Goal: Navigation & Orientation: Find specific page/section

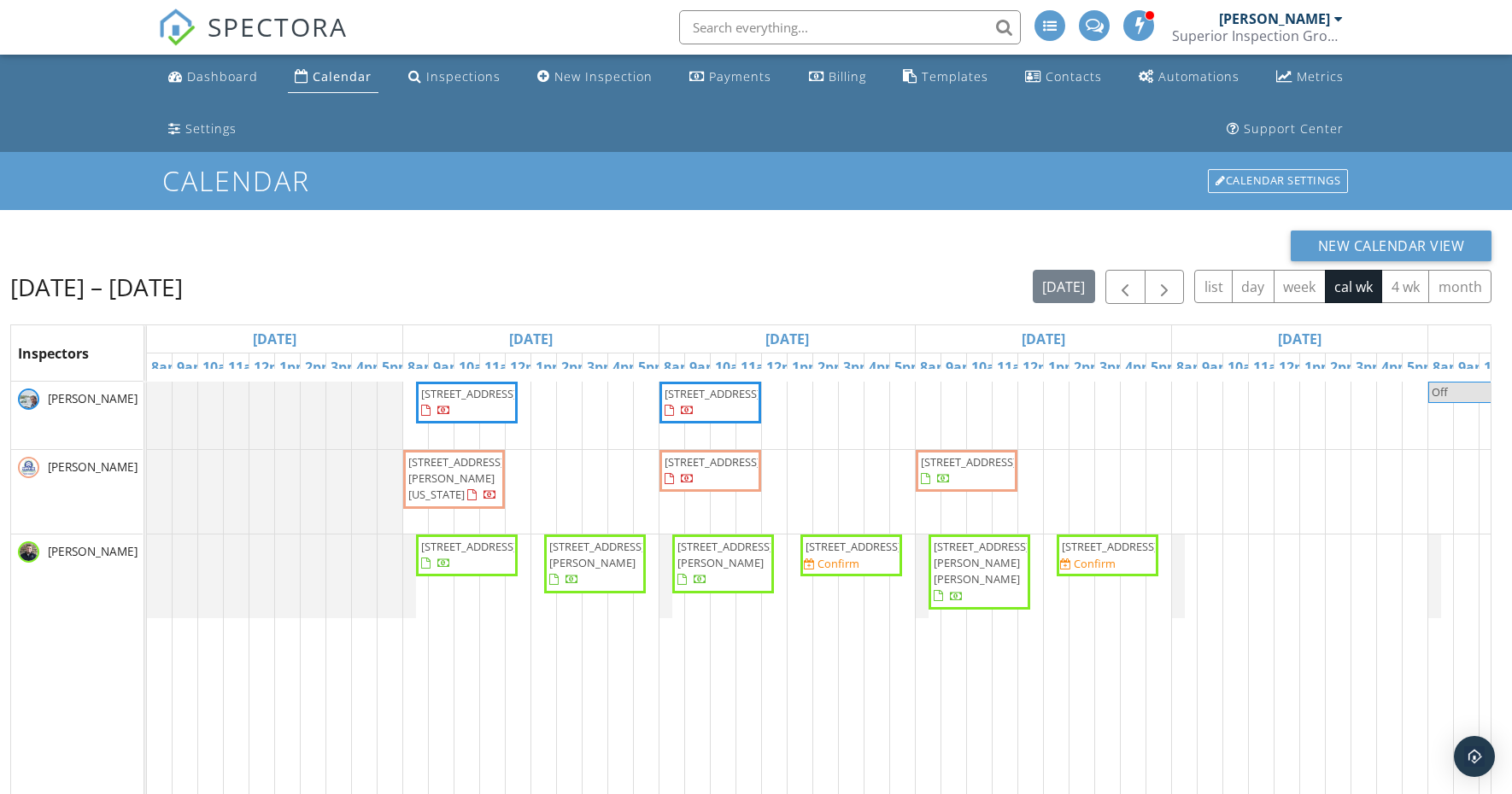
click at [944, 236] on div "New Calendar View" at bounding box center [751, 246] width 1481 height 31
click at [1136, 555] on span "[STREET_ADDRESS]" at bounding box center [1107, 546] width 95 height 16
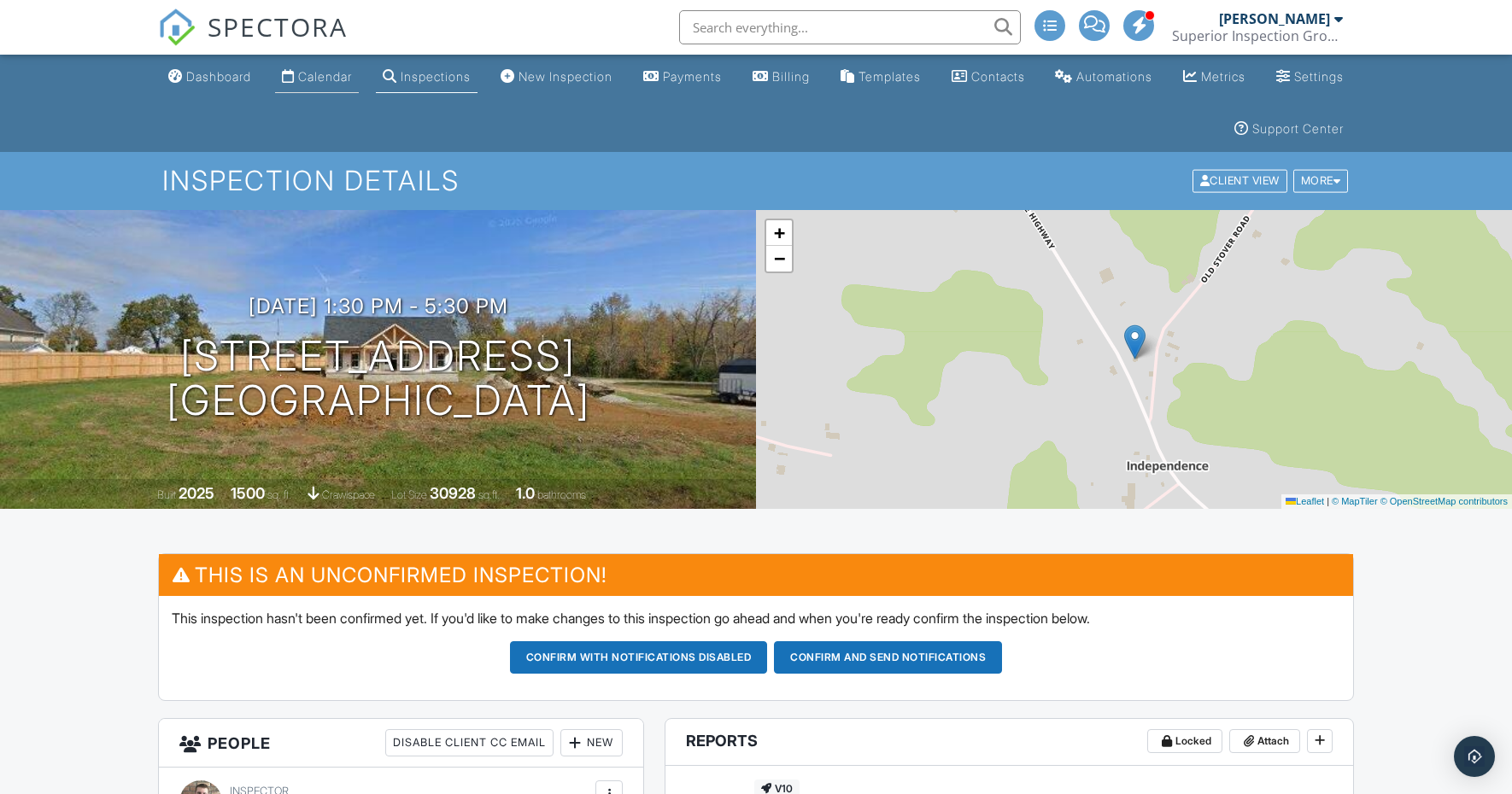
click at [337, 71] on div "Calendar" at bounding box center [325, 76] width 54 height 14
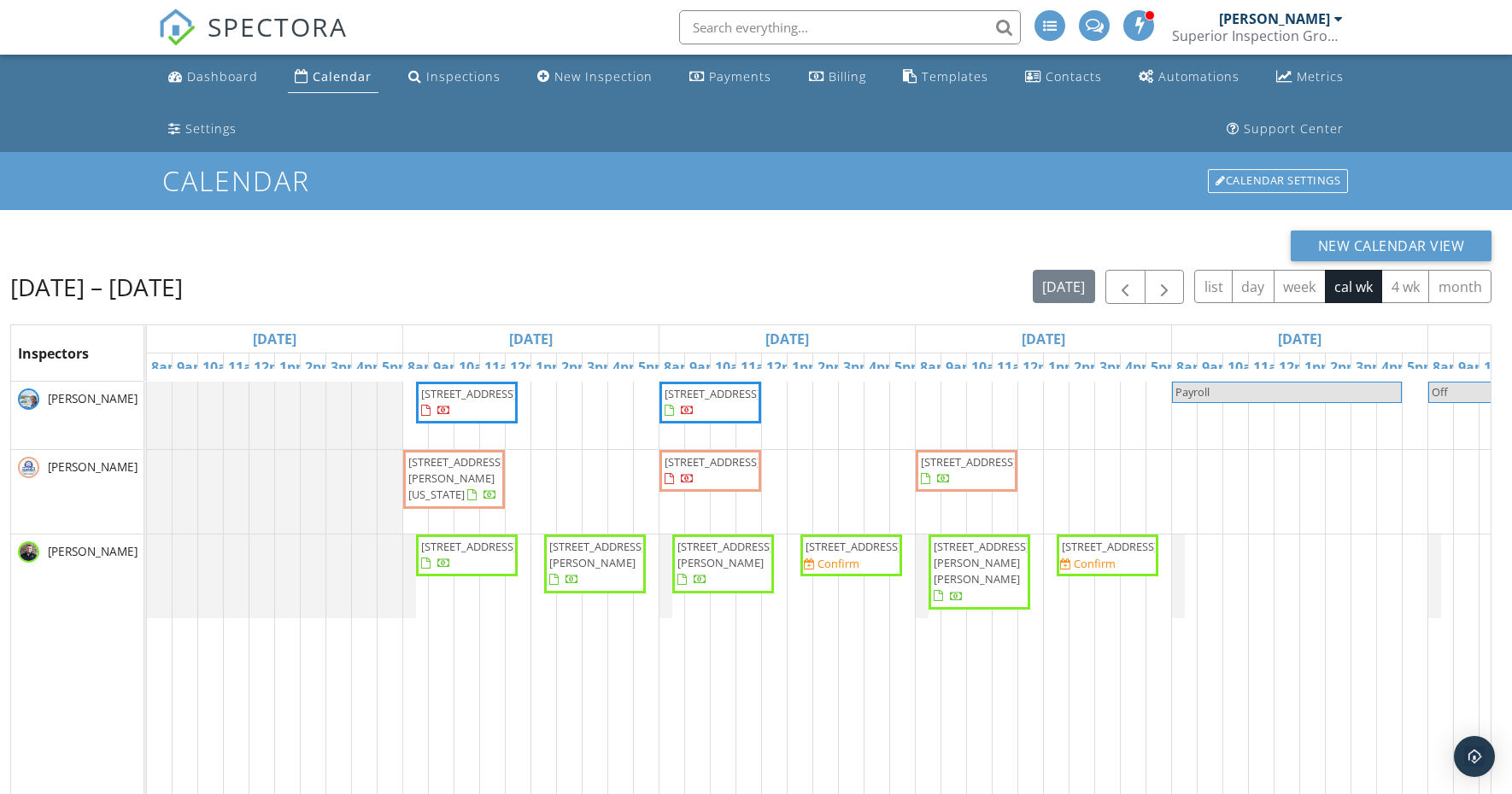
click at [488, 266] on div "New Calendar View Sep 28 – Oct 4, 2025 today list day week cal wk 4 wk month In…" at bounding box center [751, 647] width 1481 height 833
click at [1247, 288] on button "day" at bounding box center [1252, 286] width 42 height 34
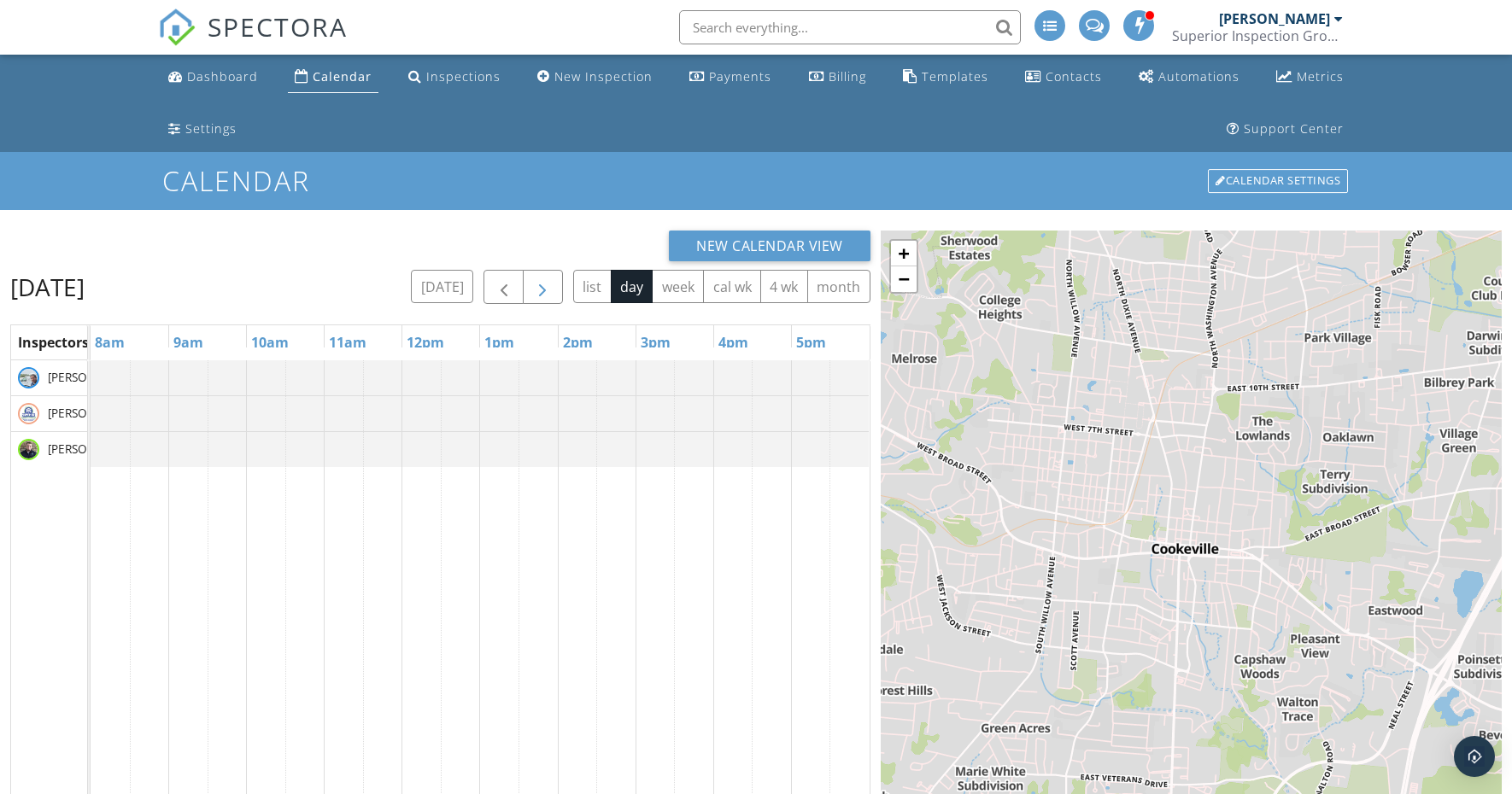
click at [543, 293] on span "button" at bounding box center [542, 287] width 20 height 20
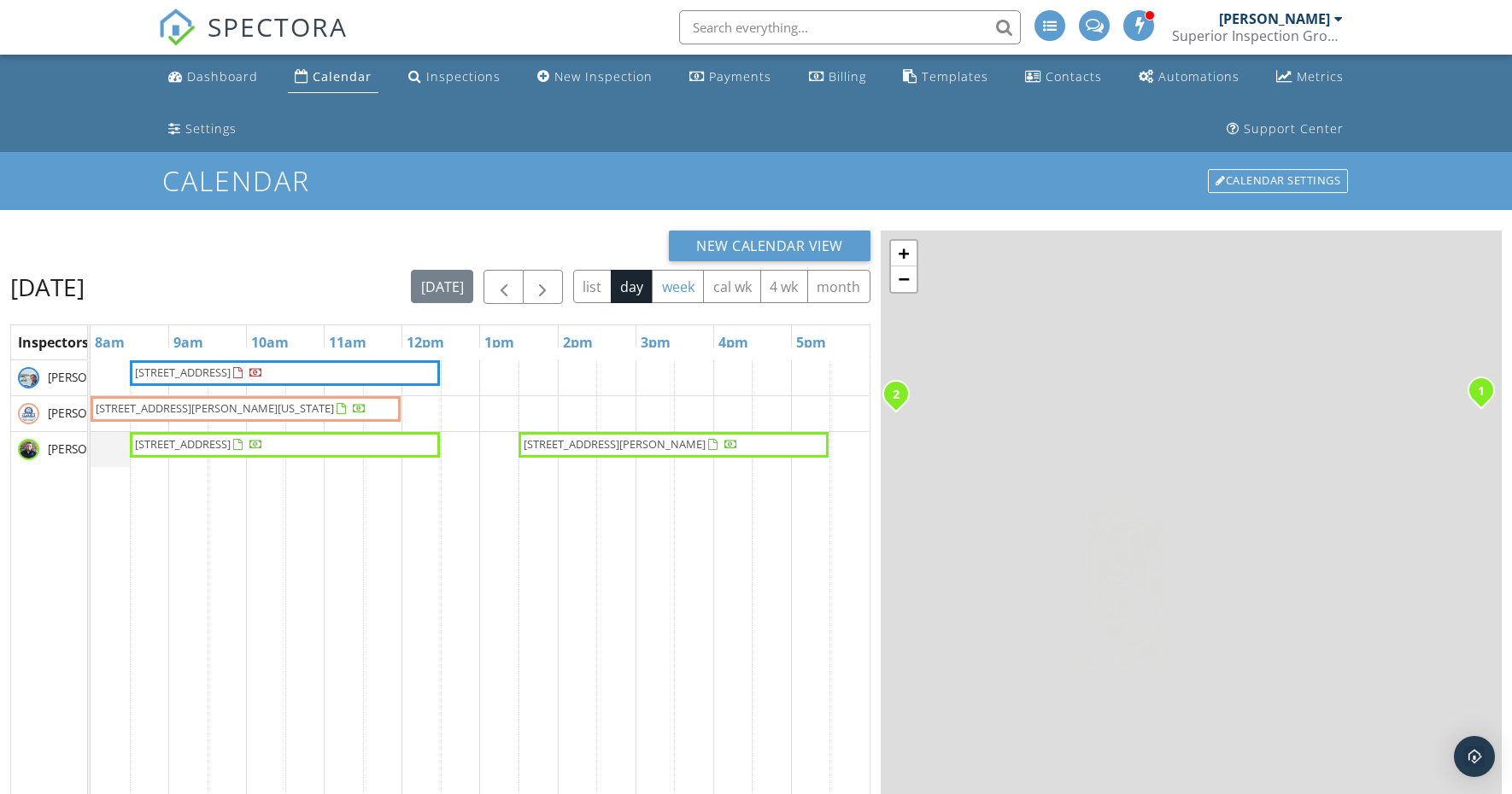
click at [668, 281] on button "week" at bounding box center [678, 286] width 52 height 34
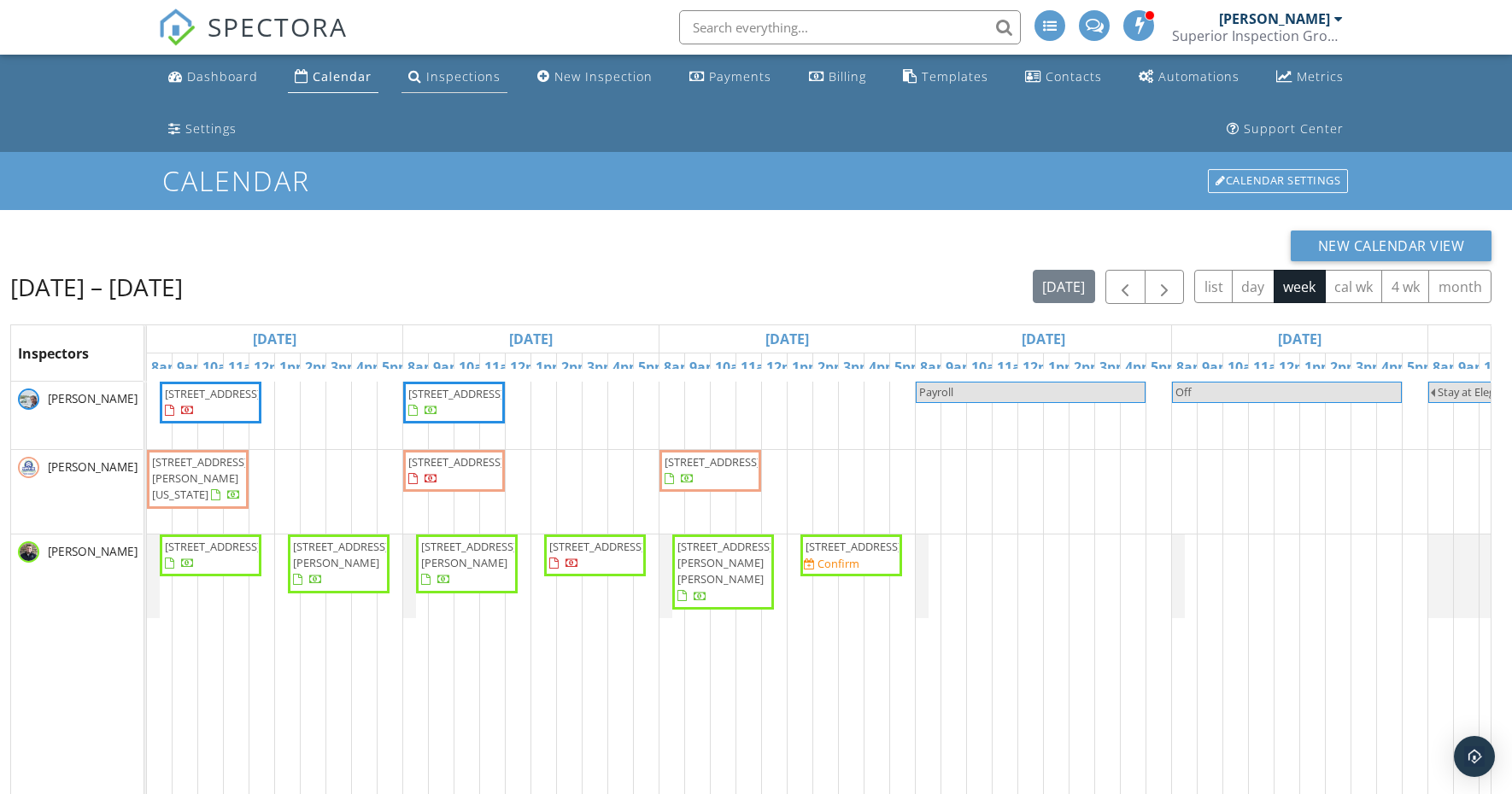
click at [431, 82] on div "Inspections" at bounding box center [463, 76] width 74 height 16
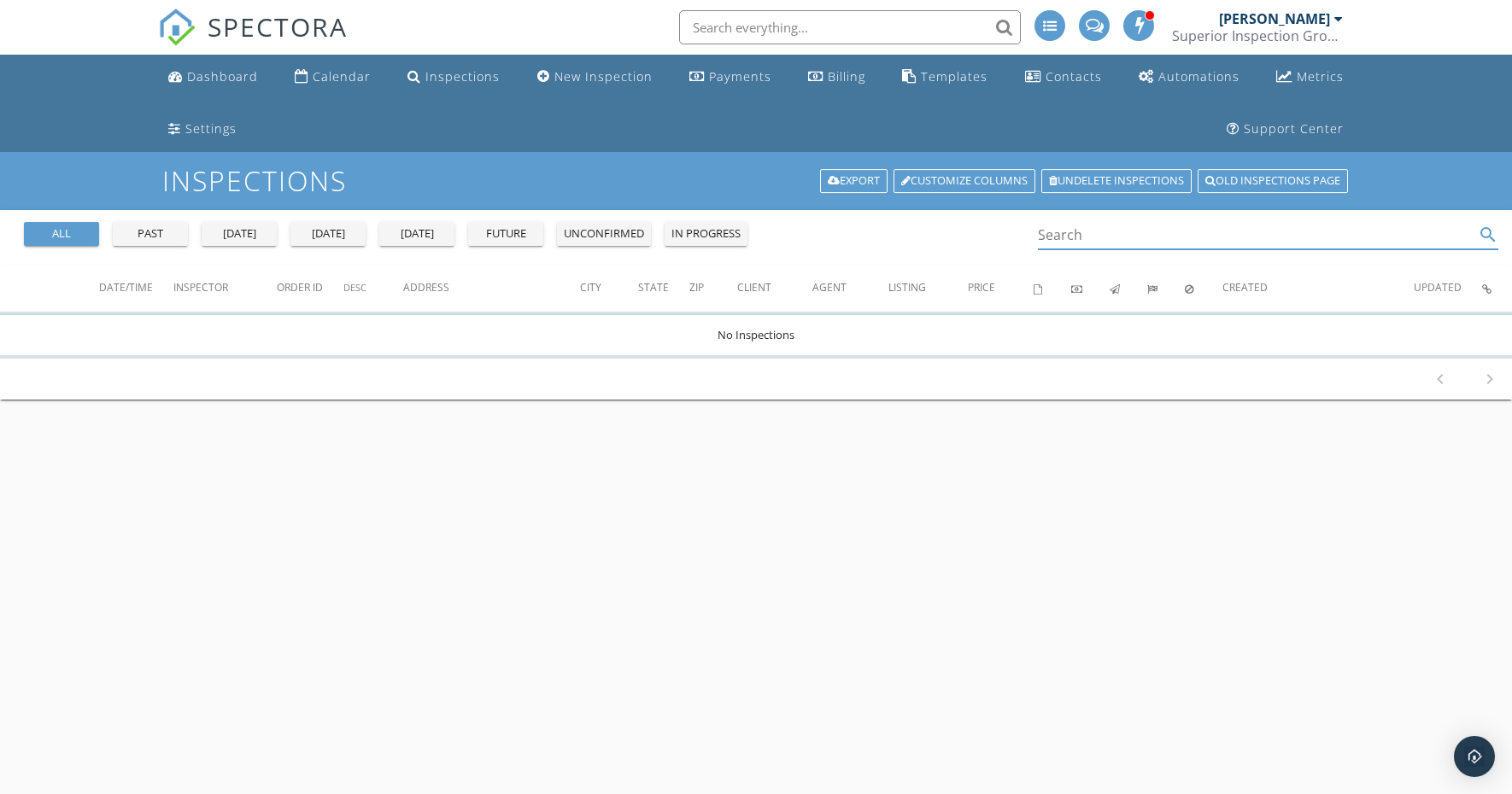
click at [1063, 233] on input "Search" at bounding box center [1256, 235] width 437 height 28
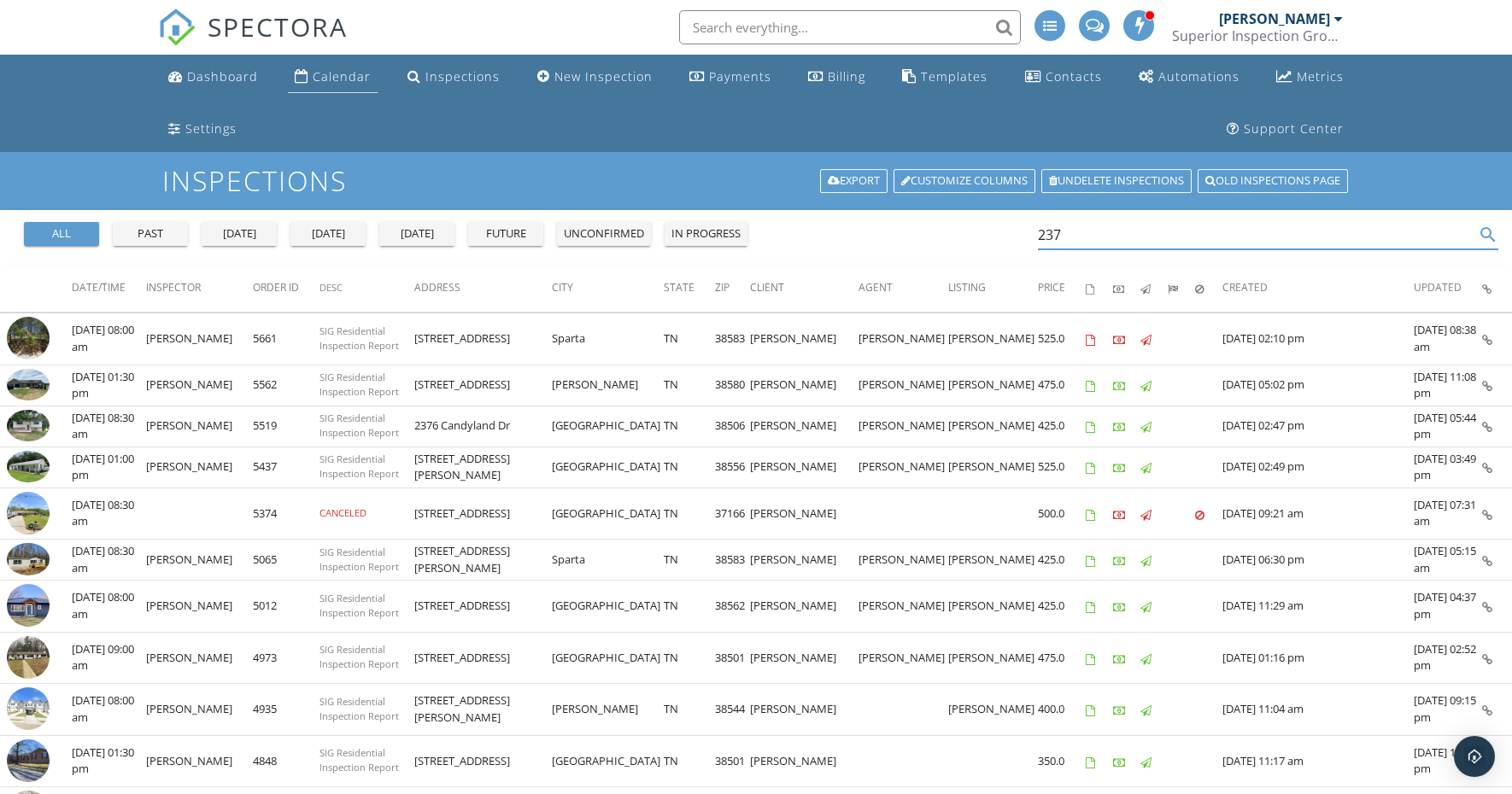
type input "237"
click at [333, 79] on div "Calendar" at bounding box center [341, 76] width 58 height 16
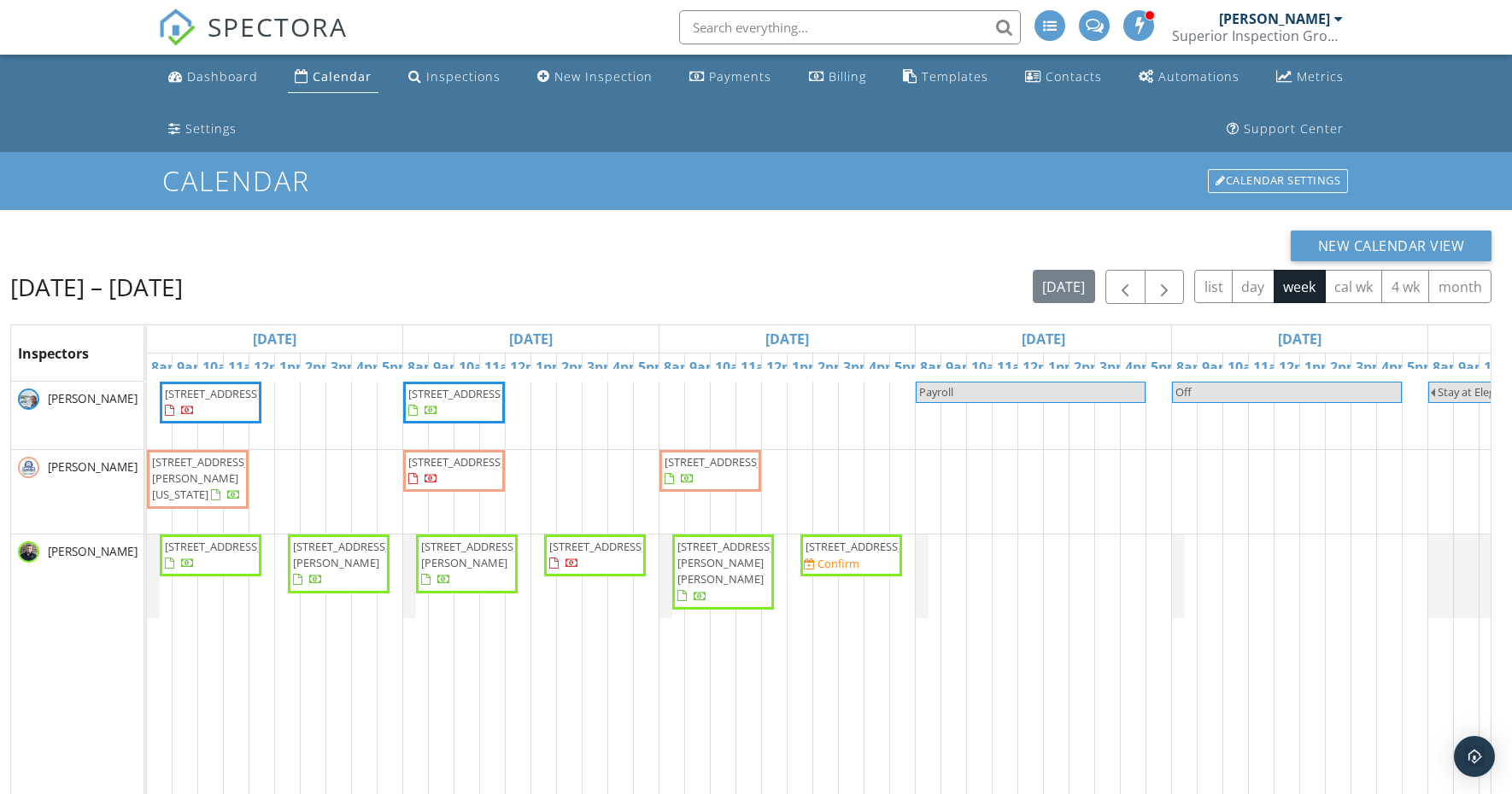
click at [487, 484] on span "[STREET_ADDRESS]" at bounding box center [454, 470] width 95 height 34
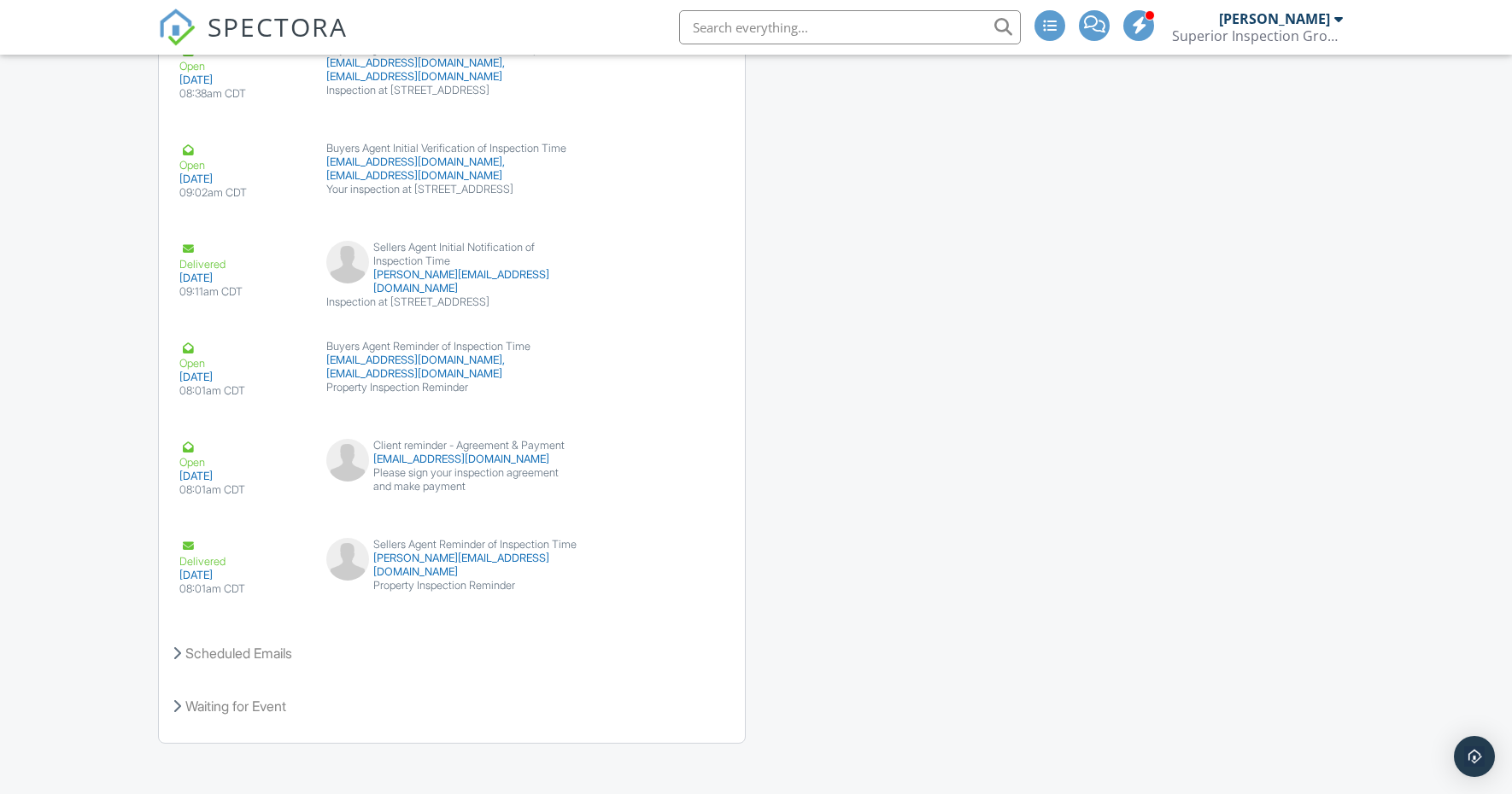
scroll to position [2578, 0]
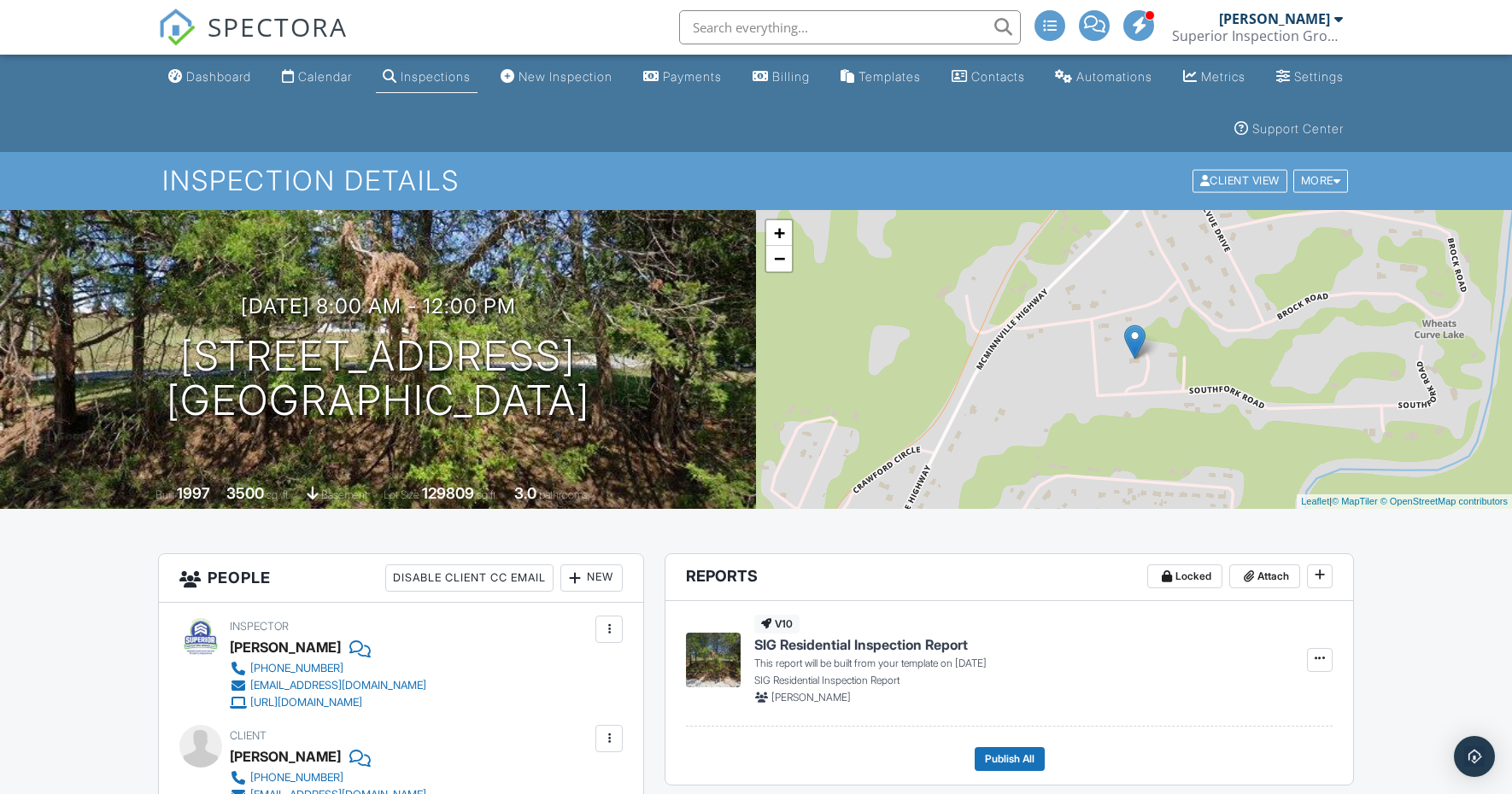
scroll to position [0, 0]
click at [328, 73] on div "Calendar" at bounding box center [325, 76] width 54 height 14
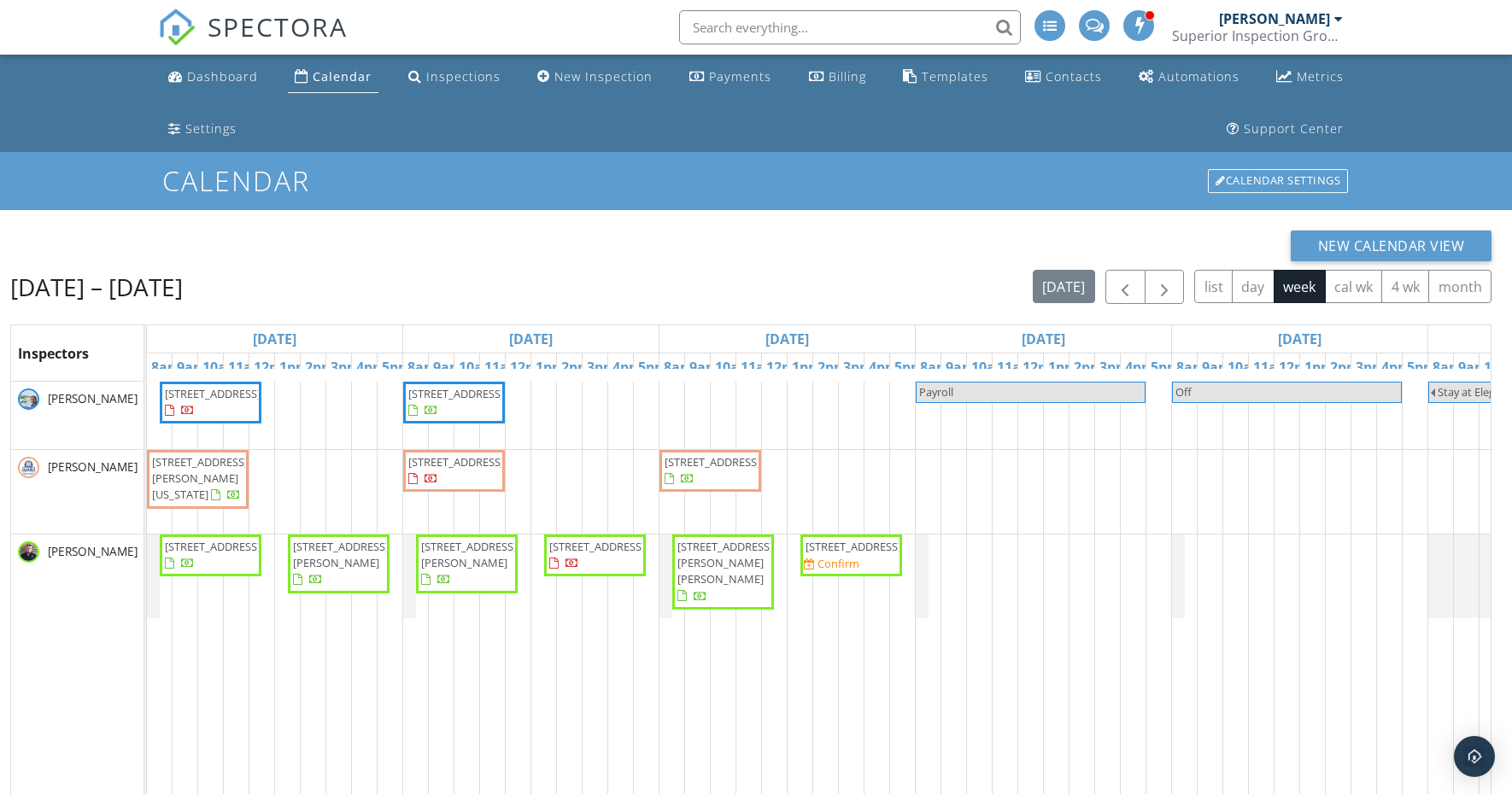
click at [1221, 1] on div "[PERSON_NAME] Superior Inspection Group" at bounding box center [1257, 27] width 171 height 55
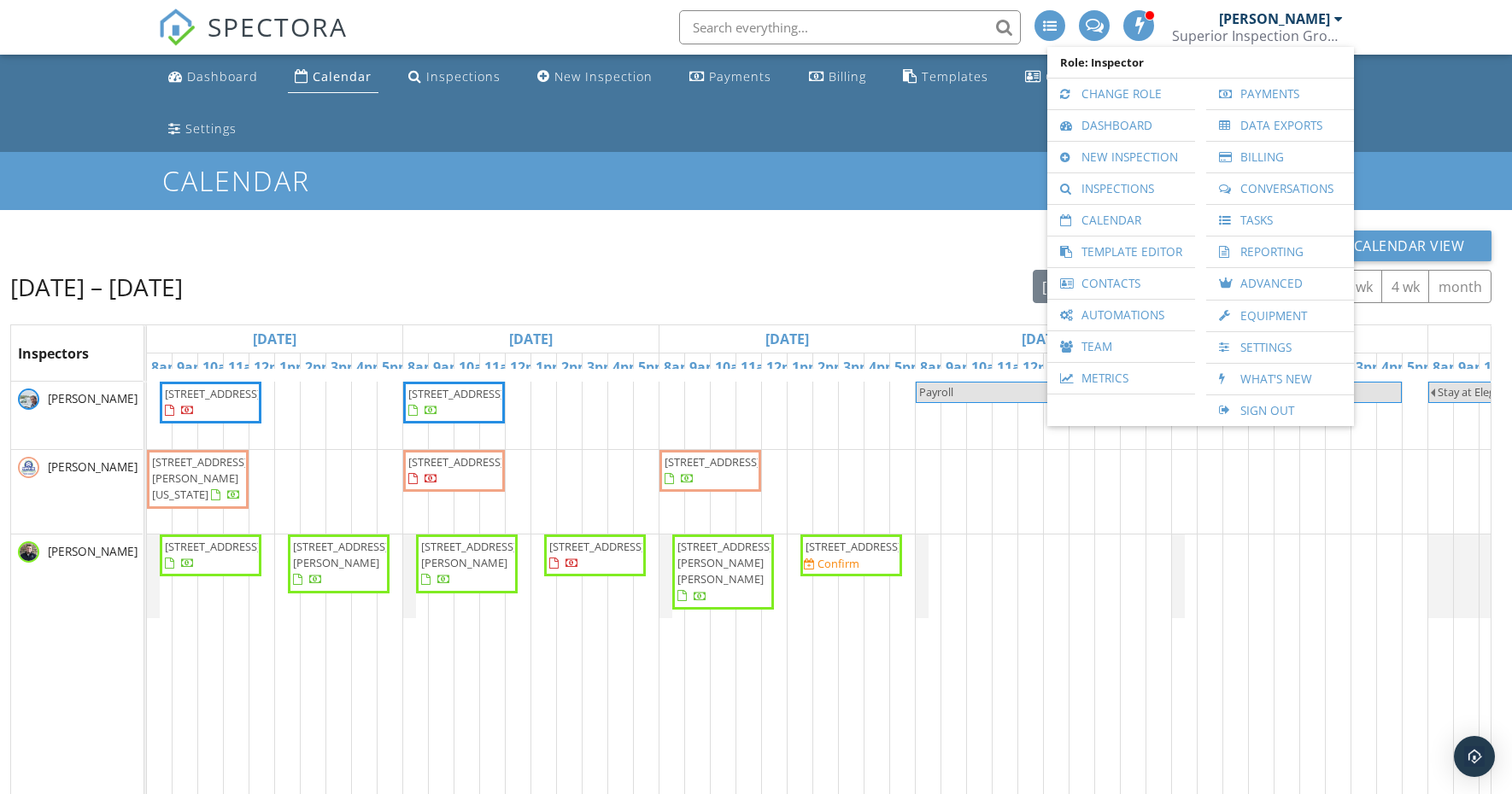
click at [646, 202] on div "Calendar Calendar Settings" at bounding box center [756, 180] width 1512 height 57
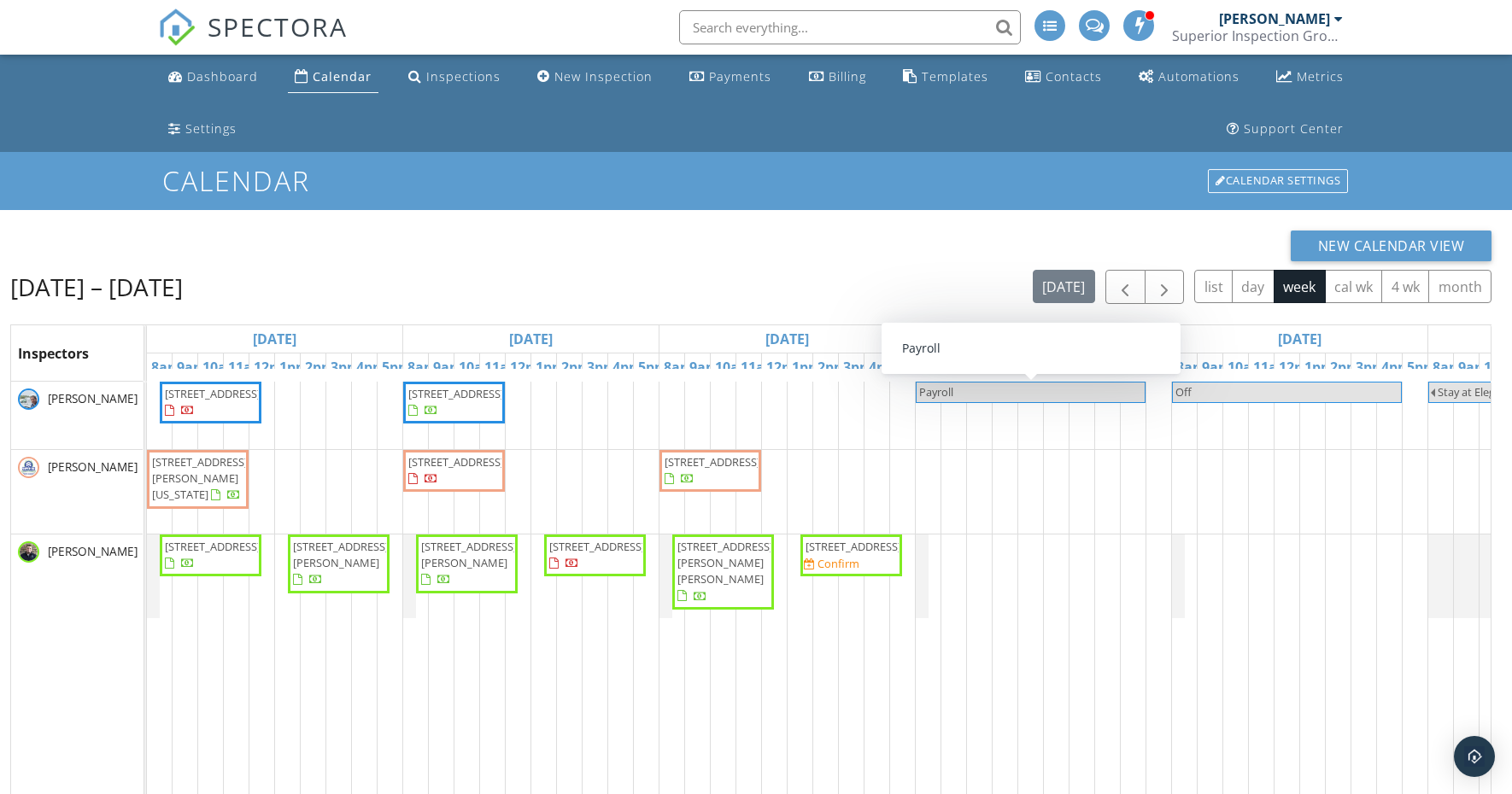
click at [843, 201] on div "Calendar Calendar Settings" at bounding box center [756, 180] width 1512 height 57
